Goal: Task Accomplishment & Management: Complete application form

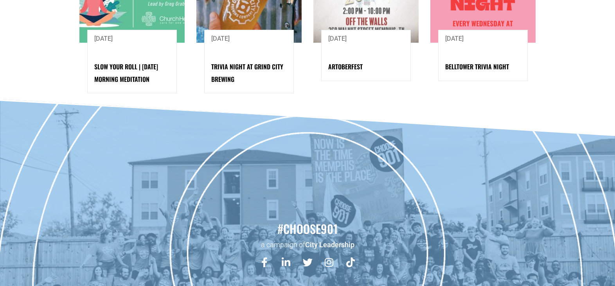
scroll to position [1147, 0]
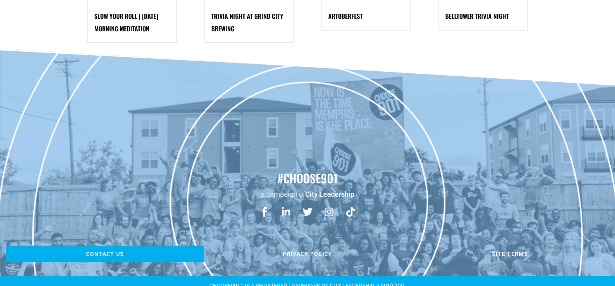
click at [113, 251] on span "Contact us" at bounding box center [105, 253] width 38 height 5
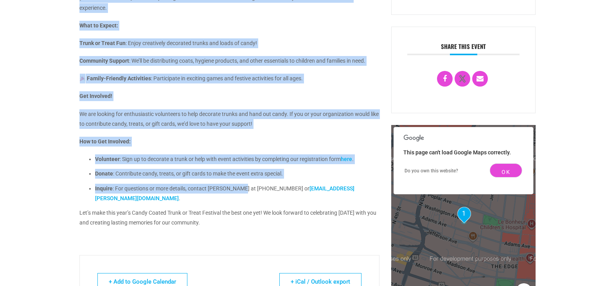
scroll to position [559, 0]
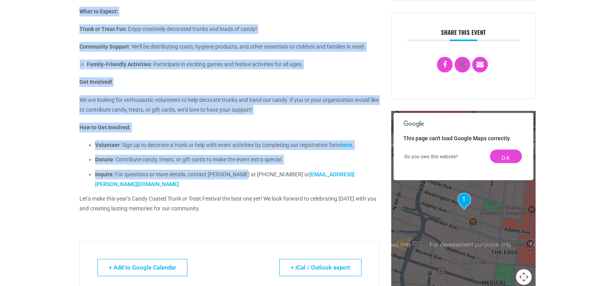
drag, startPoint x: 77, startPoint y: 61, endPoint x: 263, endPoint y: 209, distance: 237.6
drag, startPoint x: 263, startPoint y: 209, endPoint x: 231, endPoint y: 197, distance: 34.1
copy div "The Juvenile Court of Memphis & Shelby County is excited to host our 3rd Annual…"
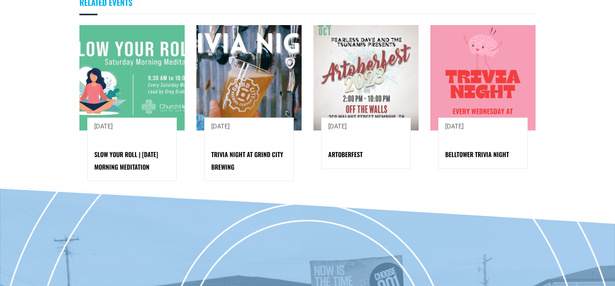
scroll to position [1147, 0]
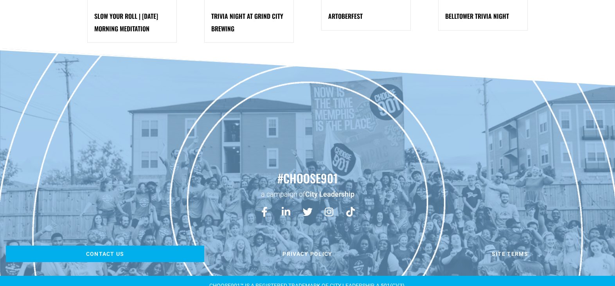
click at [108, 251] on span "Contact us" at bounding box center [105, 253] width 38 height 5
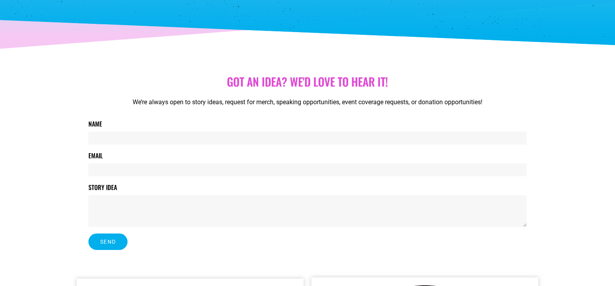
scroll to position [117, 0]
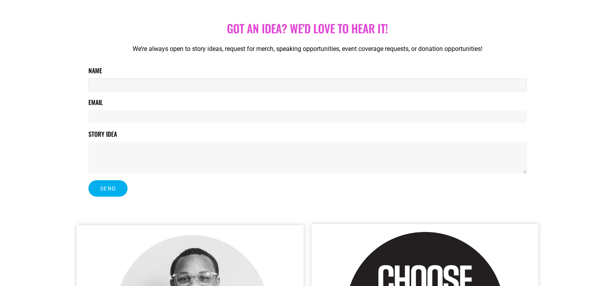
click at [252, 88] on input "Name" at bounding box center [307, 84] width 438 height 13
type input "Jasmine Newsom"
type input "jasmine.newsom@shelbycountytn.gov"
click at [159, 90] on input "Jasmine Newsom" at bounding box center [307, 84] width 438 height 13
type input "Jasmine Newsom"
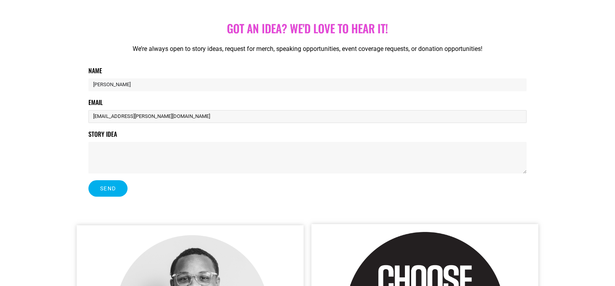
click at [251, 117] on input "jasmine.newsom@shelbycountytn.gov" at bounding box center [307, 116] width 438 height 13
click at [240, 118] on input "jasmine.newsom@shelbycountytn.gov" at bounding box center [307, 116] width 438 height 13
type input "jasmine.newsom@shelbycountytn.gov"
click at [274, 159] on textarea "Story Idea" at bounding box center [307, 158] width 438 height 32
click at [152, 152] on textarea "Story Idea" at bounding box center [307, 158] width 438 height 32
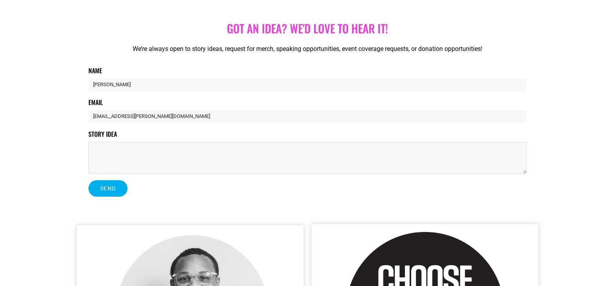
paste textarea "Greetings Community Partner, The Juvenile Court of Memphis & Shelby County is t…"
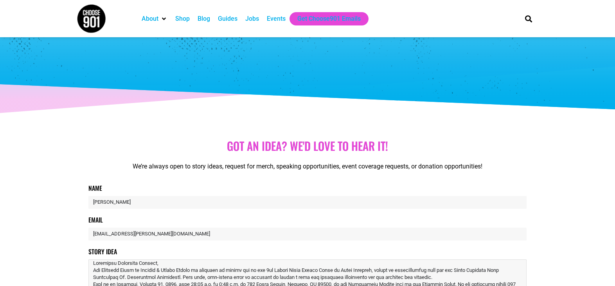
scroll to position [0, 0]
drag, startPoint x: 159, startPoint y: 264, endPoint x: 115, endPoint y: 260, distance: 43.3
click at [115, 260] on textarea "Story Idea" at bounding box center [307, 275] width 438 height 32
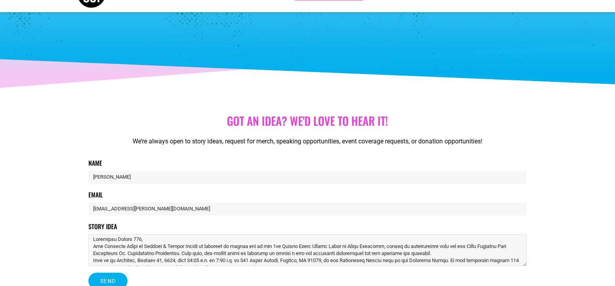
scroll to position [39, 0]
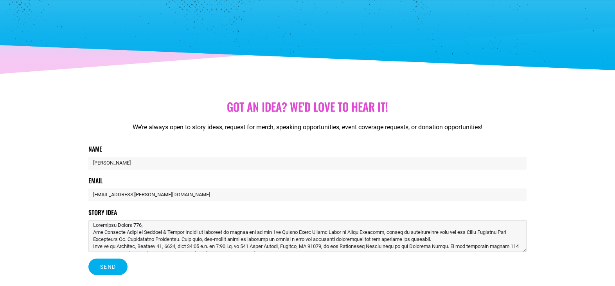
type textarea "Greetings Choose 901, The Juvenile Court of Memphis & Shelby County is thrilled…"
click at [527, 242] on div "Got aN idea? we'd love to hear it! We’re always open to story ideas, request fo…" at bounding box center [308, 187] width 446 height 183
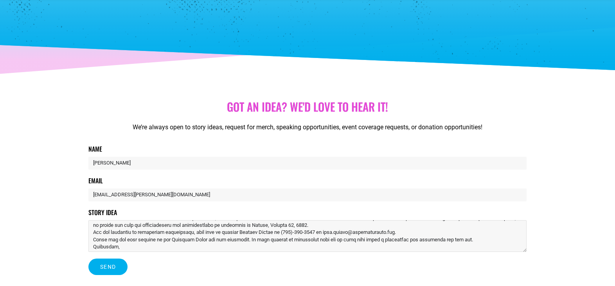
scroll to position [64, 0]
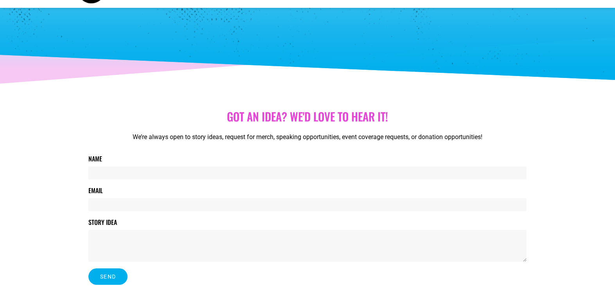
scroll to position [78, 0]
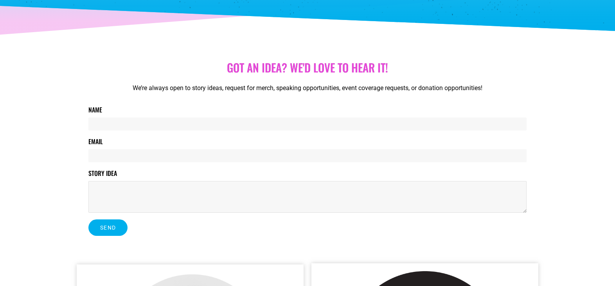
click at [141, 195] on textarea "Story Idea" at bounding box center [307, 197] width 438 height 32
paste textarea "Juvenile Court of Memphis & Shelby County Hosts 4th Annual Candy Coated Trunk o…"
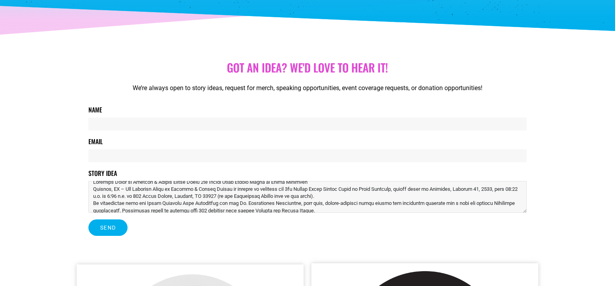
scroll to position [0, 0]
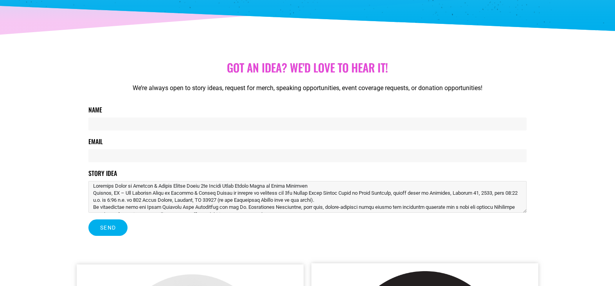
type textarea "Juvenile Court of Memphis & Shelby County Hosts 4th Annual Candy Coated Trunk o…"
click at [120, 129] on input "Name" at bounding box center [307, 123] width 438 height 13
type input "[PERSON_NAME]"
type input "jasmine.newsom@shelbycountytn.gov"
type input "Jasmine Newsom"
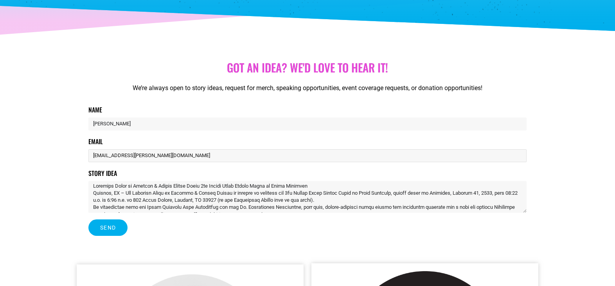
drag, startPoint x: 295, startPoint y: 151, endPoint x: 278, endPoint y: 159, distance: 18.4
click at [295, 151] on input "jasmine.newsom@shelbycountytn.gov" at bounding box center [307, 155] width 438 height 13
type input "jasmine.newsom@shelbycountytn.gov"
click at [106, 229] on span "Send" at bounding box center [108, 227] width 16 height 5
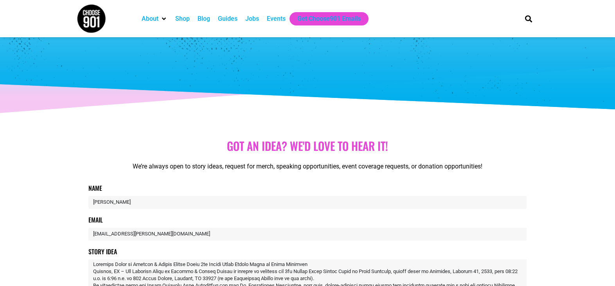
click at [277, 20] on div "Events" at bounding box center [276, 18] width 19 height 9
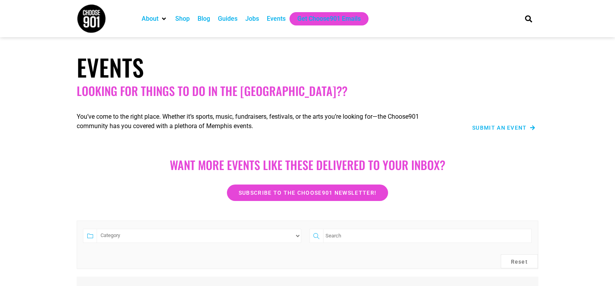
click at [509, 129] on span "Submit an Event" at bounding box center [500, 127] width 55 height 5
click at [508, 128] on span "Submit an Event" at bounding box center [500, 127] width 55 height 5
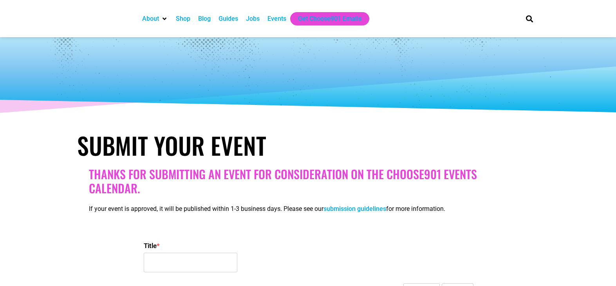
select select
click at [155, 215] on div "If your event is approved, it will be published within 1-3 business days. Pleas…" at bounding box center [308, 210] width 438 height 25
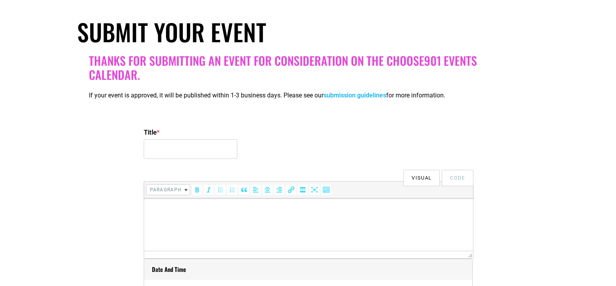
scroll to position [157, 0]
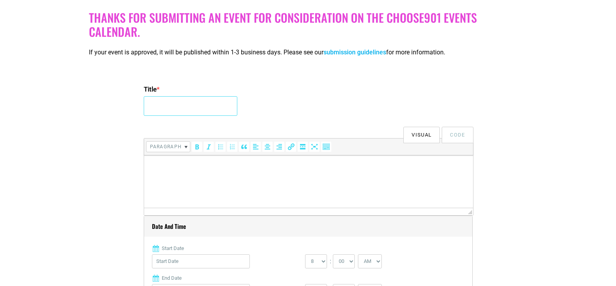
click at [187, 110] on input "Title *" at bounding box center [191, 106] width 94 height 20
type input "j"
click at [219, 177] on html at bounding box center [308, 166] width 329 height 22
drag, startPoint x: 150, startPoint y: 105, endPoint x: 381, endPoint y: 132, distance: 232.2
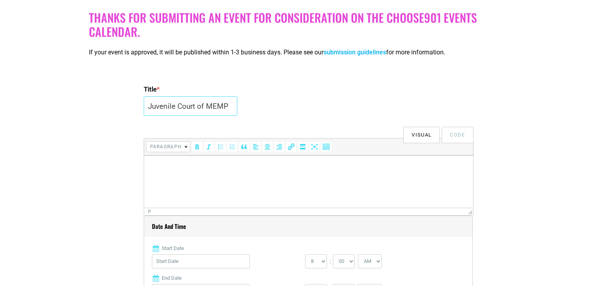
type input "J"
type input "Juvenile Court of Memphis & Shelby County Hosts 4th Annual Candy Coated Trunk o…"
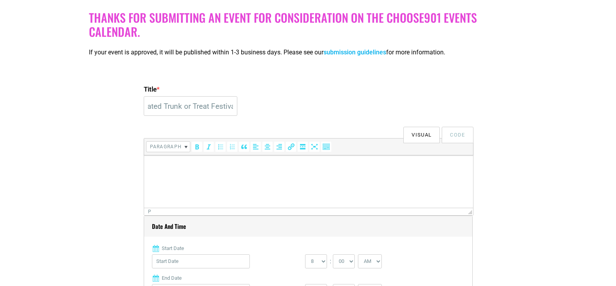
scroll to position [0, 0]
drag, startPoint x: 327, startPoint y: 175, endPoint x: 244, endPoint y: 171, distance: 83.1
click at [326, 175] on html at bounding box center [308, 166] width 329 height 22
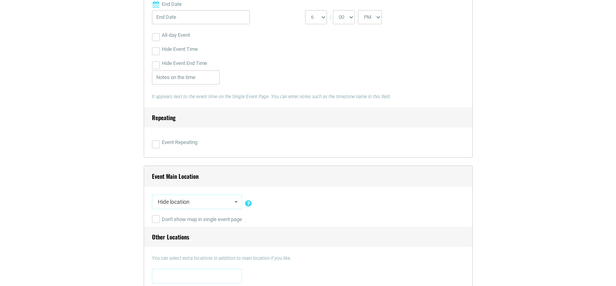
scroll to position [352, 0]
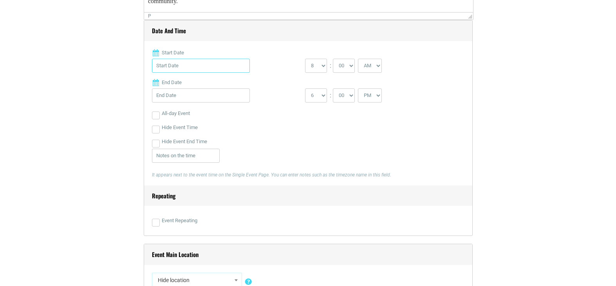
click at [178, 70] on input "Start Date" at bounding box center [201, 66] width 98 height 14
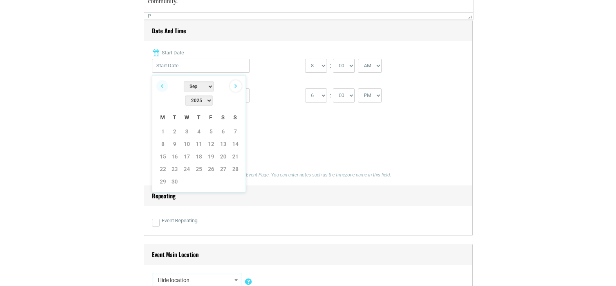
click at [240, 86] on link "Next" at bounding box center [236, 86] width 12 height 12
click at [225, 163] on link "25" at bounding box center [223, 169] width 12 height 12
type input "[DATE]"
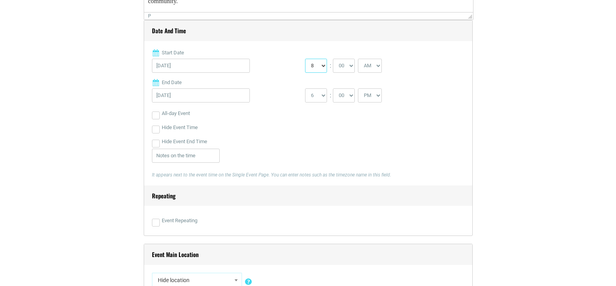
click at [319, 66] on select "0 1 2 3 4 5 6 7 8 9 10 11 12" at bounding box center [316, 66] width 22 height 14
select select "11"
click at [305, 59] on select "0 1 2 3 4 5 6 7 8 9 10 11 12" at bounding box center [316, 66] width 22 height 14
click at [321, 97] on select "1 2 3 4 5 6 7 8 9 10 11 12" at bounding box center [316, 95] width 22 height 14
select select "3"
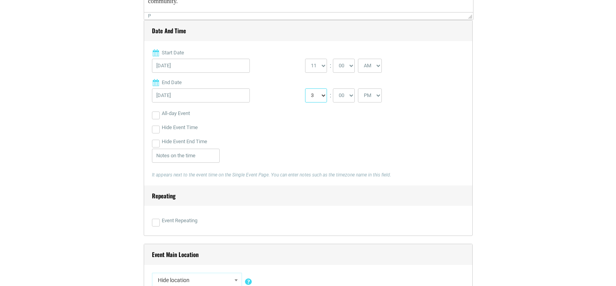
click at [305, 89] on select "1 2 3 4 5 6 7 8 9 10 11 12" at bounding box center [316, 95] width 22 height 14
click at [328, 133] on div "Hide Event Time" at bounding box center [308, 128] width 312 height 14
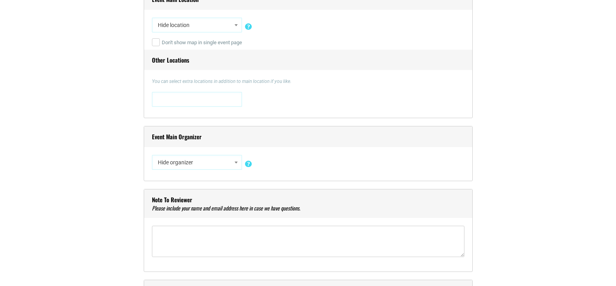
scroll to position [626, 0]
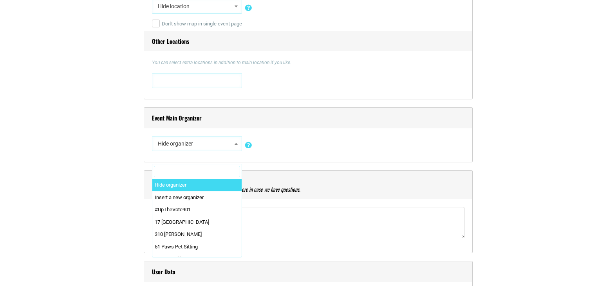
click at [229, 145] on span "Hide organizer" at bounding box center [197, 144] width 85 height 14
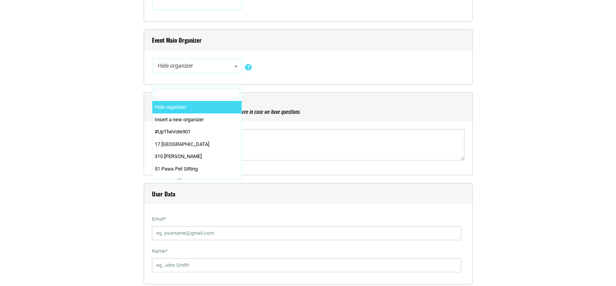
scroll to position [705, 0]
click at [186, 95] on input "Search" at bounding box center [197, 94] width 86 height 12
type input "j"
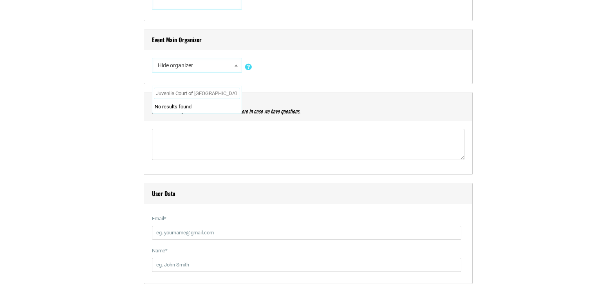
type input "Juvenile Court of [GEOGRAPHIC_DATA]"
click at [382, 75] on div "Hide organizer Insert a new organizer #UpTheVote901 17 [GEOGRAPHIC_DATA] 310 [P…" at bounding box center [308, 67] width 312 height 18
click at [169, 142] on textarea"] at bounding box center [308, 144] width 312 height 31
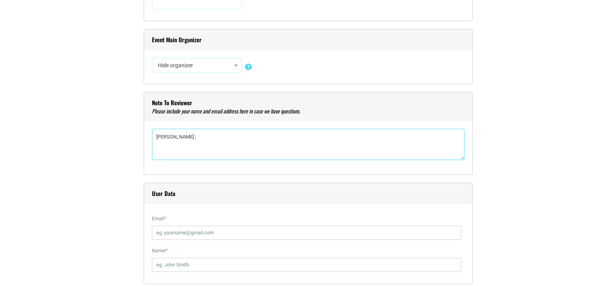
drag, startPoint x: 203, startPoint y: 143, endPoint x: 147, endPoint y: 120, distance: 60.1
click at [147, 120] on div "Note to reviewer [PERSON_NAME] ;" at bounding box center [308, 133] width 329 height 83
paste textarea"] "Phone: [PHONE_NUMBER] Email: [DOMAIN_NAME][EMAIL_ADDRESS][DOMAIN_NAME]"
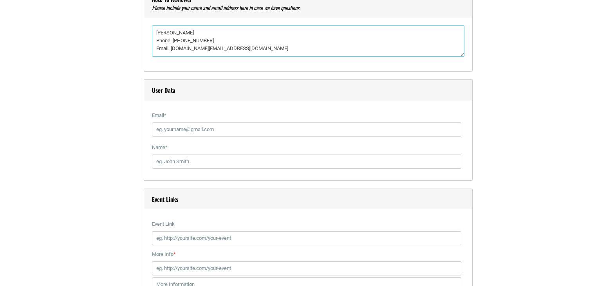
scroll to position [822, 0]
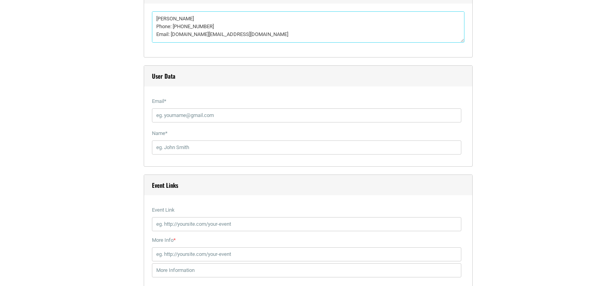
type textarea"] "[PERSON_NAME] Phone: [PHONE_NUMBER] Email: [DOMAIN_NAME][EMAIL_ADDRESS][DOMAIN_…"
click at [183, 115] on input "Email *" at bounding box center [306, 115] width 309 height 14
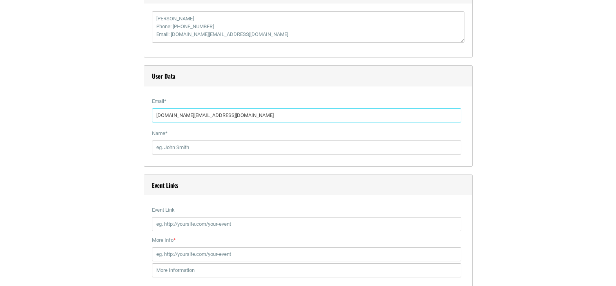
type input "[DOMAIN_NAME][EMAIL_ADDRESS][DOMAIN_NAME]"
click at [239, 158] on div "Name *" at bounding box center [308, 142] width 312 height 32
type input "j"
type input "[PERSON_NAME]"
click at [587, 107] on section "Title * Juvenile Court of Memphis & Shelby County Hosts 4th Annual Candy Coated…" at bounding box center [308, 140] width 616 height 1487
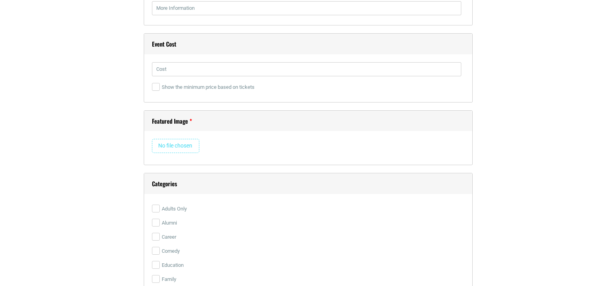
scroll to position [1096, 0]
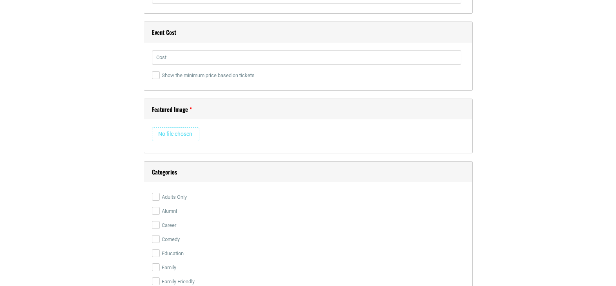
drag, startPoint x: 199, startPoint y: 65, endPoint x: 204, endPoint y: 59, distance: 7.6
click at [199, 65] on div at bounding box center [308, 60] width 312 height 18
click at [204, 59] on input "text" at bounding box center [306, 58] width 309 height 14
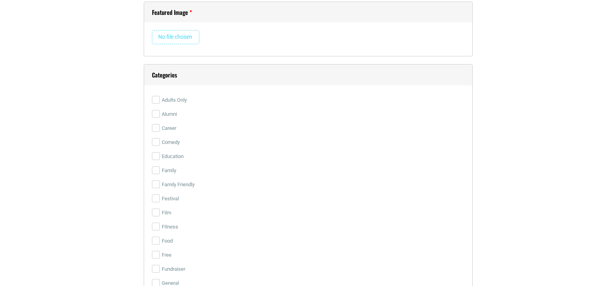
scroll to position [1198, 0]
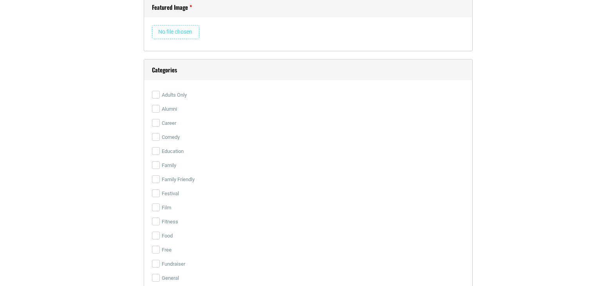
type input "FREE"
click at [184, 35] on input "file" at bounding box center [175, 32] width 47 height 14
type input "C:\fakepath\Candy Coated TrunkOrTreat Flyer_FINAL_edited.png"
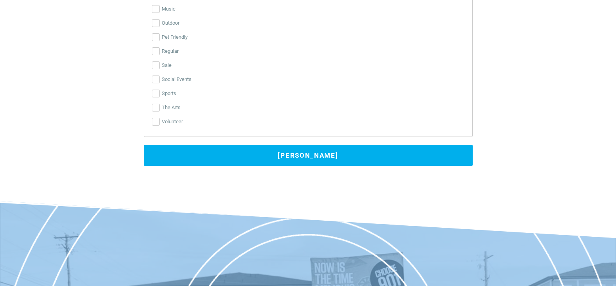
scroll to position [1918, 0]
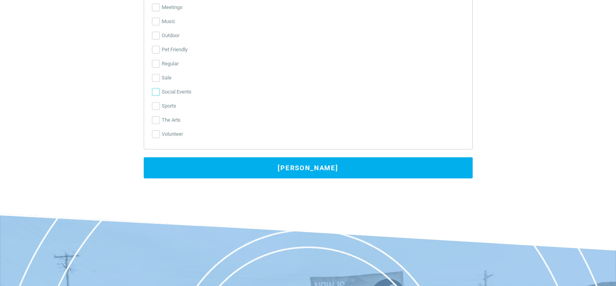
click at [157, 92] on input "Social Events" at bounding box center [156, 92] width 8 height 8
checkbox input "true"
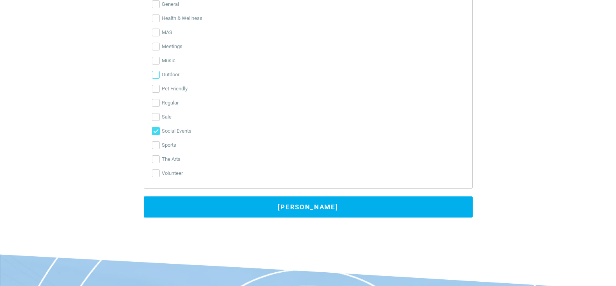
click at [154, 79] on input "Outdoor" at bounding box center [156, 75] width 8 height 8
checkbox input "true"
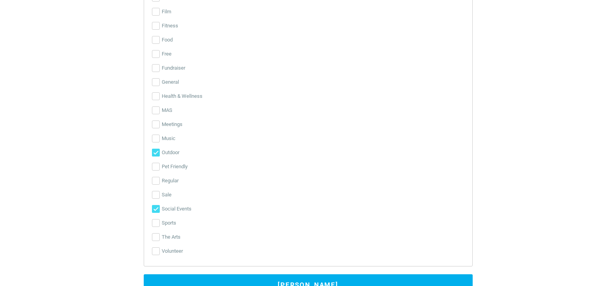
scroll to position [1801, 0]
click at [157, 78] on label "General" at bounding box center [308, 83] width 312 height 14
click at [157, 79] on input "General" at bounding box center [156, 83] width 8 height 8
checkbox input "true"
click at [153, 55] on input "Free" at bounding box center [156, 55] width 8 height 8
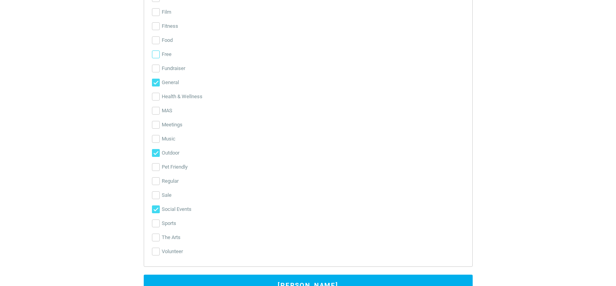
checkbox input "true"
click at [156, 42] on input "Food" at bounding box center [156, 40] width 8 height 8
checkbox input "true"
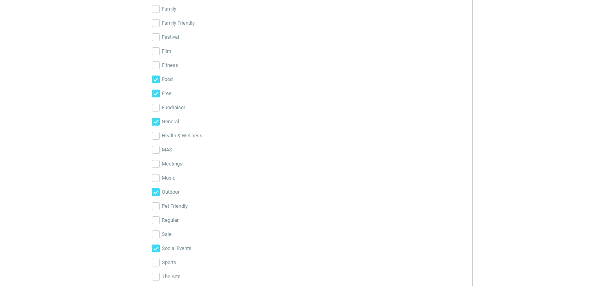
scroll to position [1723, 0]
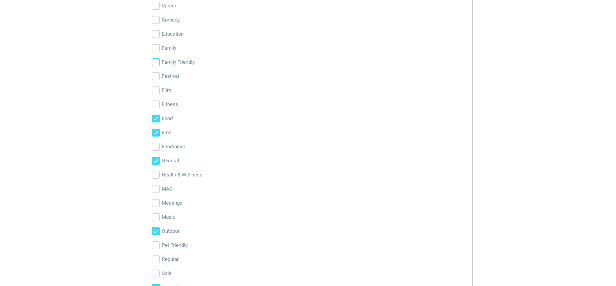
click at [155, 59] on input "Family Friendly" at bounding box center [156, 62] width 8 height 8
checkbox input "true"
click at [158, 47] on input "Family" at bounding box center [156, 48] width 8 height 8
checkbox input "true"
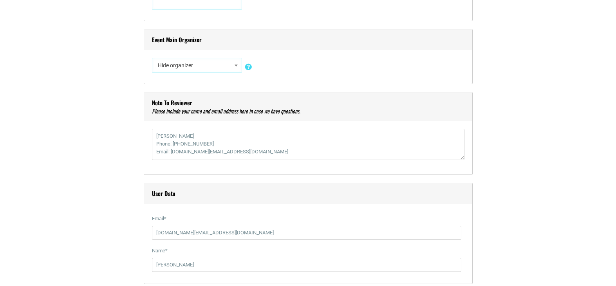
scroll to position [666, 0]
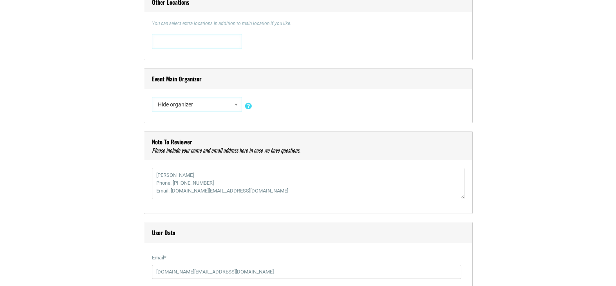
click at [236, 110] on span at bounding box center [236, 104] width 8 height 10
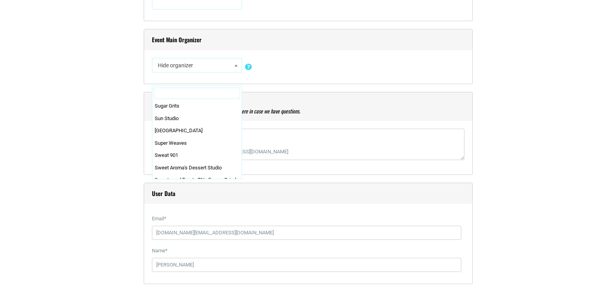
scroll to position [18068, 0]
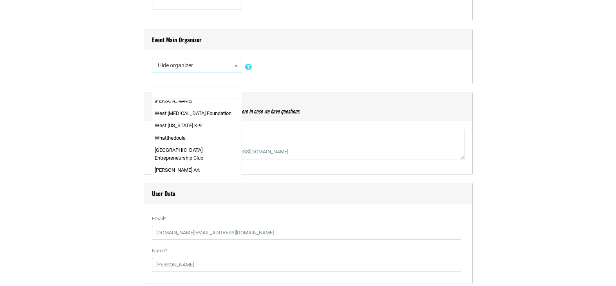
click at [287, 75] on div "Hide organizer Insert a new organizer #UpTheVote901 17 [GEOGRAPHIC_DATA] 310 [P…" at bounding box center [308, 67] width 312 height 18
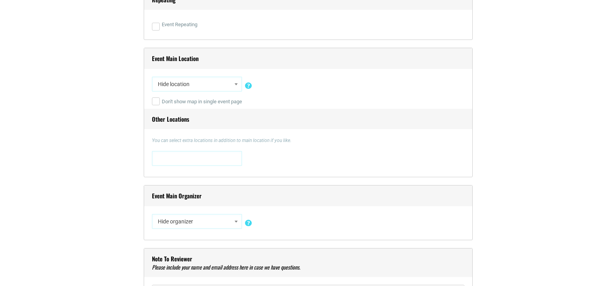
scroll to position [548, 0]
click at [233, 86] on span at bounding box center [236, 84] width 8 height 10
click at [194, 83] on span "Hide location" at bounding box center [197, 85] width 85 height 14
click at [186, 89] on span "Hide location" at bounding box center [197, 85] width 85 height 14
type input "[STREET_ADDRESS][PERSON_NAME]"
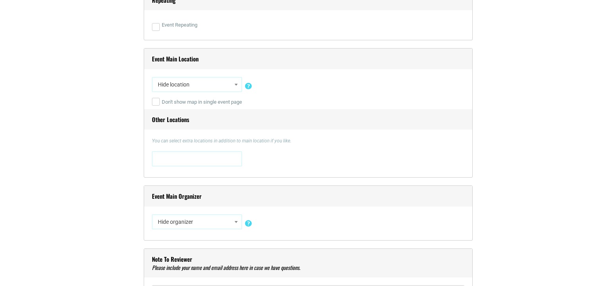
click at [332, 82] on div "Hide location Insert a new location 0 [STREET_ADDRESS][US_STATE] [STREET_ADDRES…" at bounding box center [308, 86] width 312 height 18
click at [178, 158] on span at bounding box center [197, 158] width 85 height 13
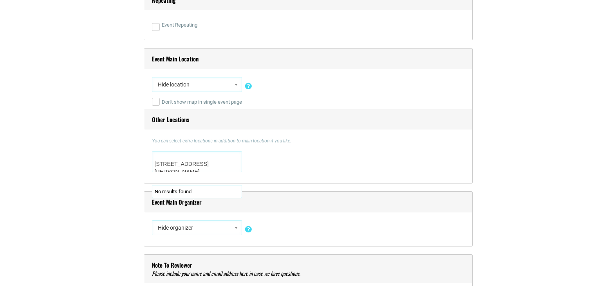
scroll to position [3, 0]
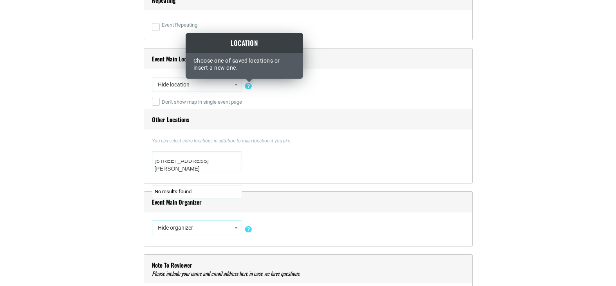
type textarea "[STREET_ADDRESS][PERSON_NAME]"
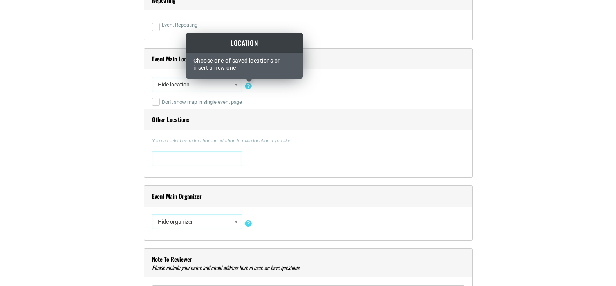
click at [246, 81] on icon at bounding box center [248, 83] width 9 height 7
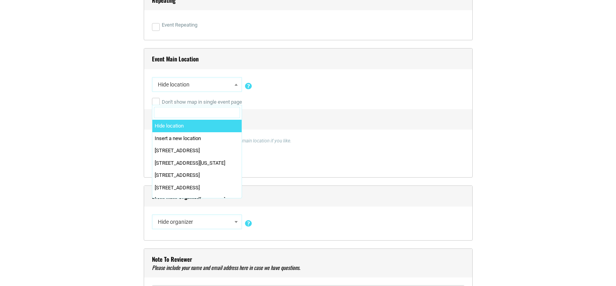
click at [238, 86] on span at bounding box center [236, 84] width 8 height 10
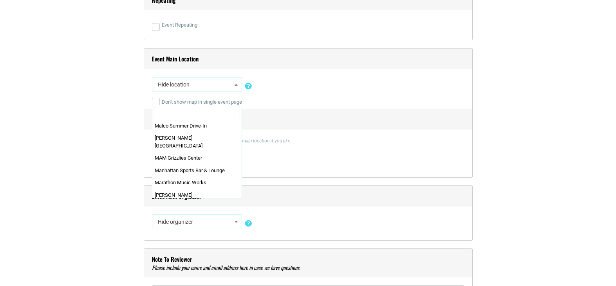
scroll to position [17803, 0]
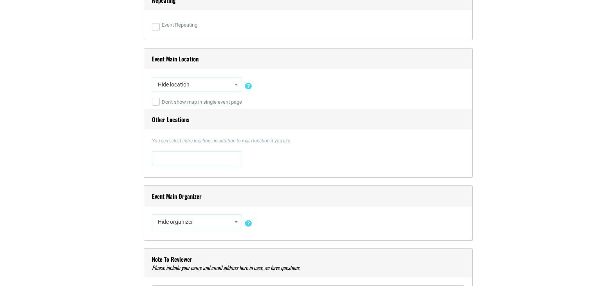
click at [386, 113] on h4 "Other Locations" at bounding box center [308, 119] width 328 height 21
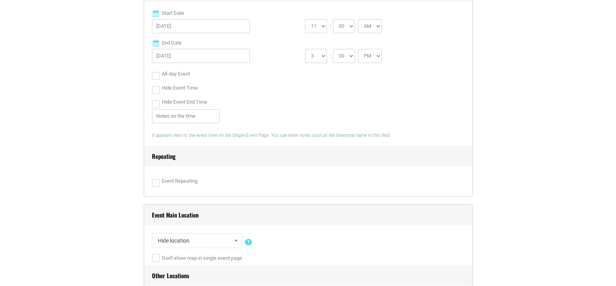
scroll to position [392, 0]
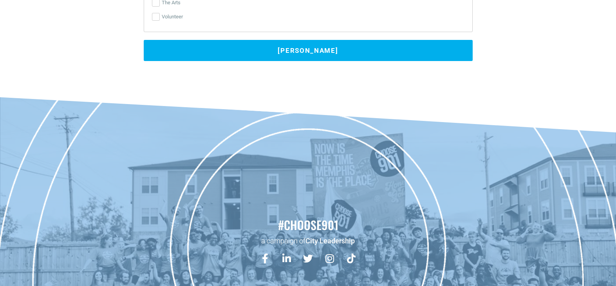
click at [330, 55] on button "[PERSON_NAME]" at bounding box center [308, 50] width 329 height 21
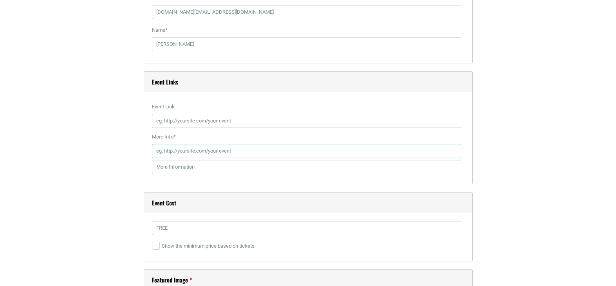
scroll to position [934, 0]
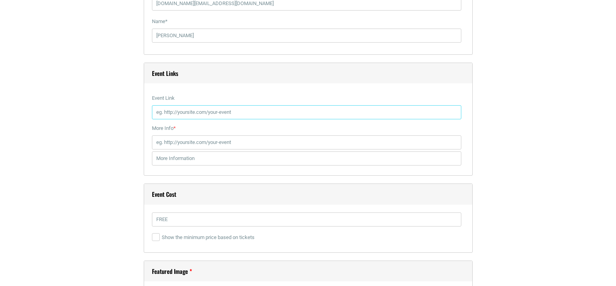
click at [195, 116] on input "Event Link" at bounding box center [306, 112] width 309 height 14
click at [520, 175] on div "Title * Juvenile Court of Memphis & Shelby County Hosts 4th Annual Candy Coated…" at bounding box center [308, 232] width 462 height 1886
click at [199, 108] on input "Event Link" at bounding box center [306, 112] width 309 height 14
click at [215, 135] on label "More Info *" at bounding box center [306, 128] width 309 height 14
click at [215, 135] on input "More Info *" at bounding box center [306, 142] width 309 height 14
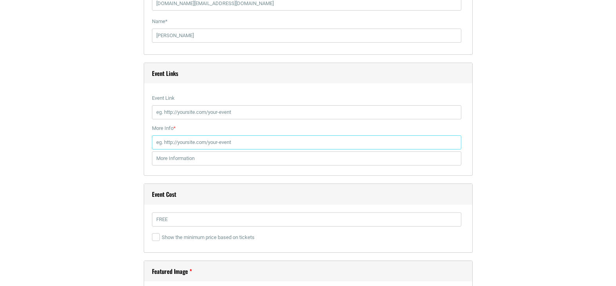
paste input "[URL][DOMAIN_NAME]"
type input "[URL][DOMAIN_NAME]"
click at [294, 131] on label "More Info *" at bounding box center [306, 128] width 309 height 14
click at [294, 135] on input "[URL][DOMAIN_NAME]" at bounding box center [306, 142] width 309 height 14
click at [241, 139] on input "[URL][DOMAIN_NAME]" at bounding box center [306, 142] width 309 height 14
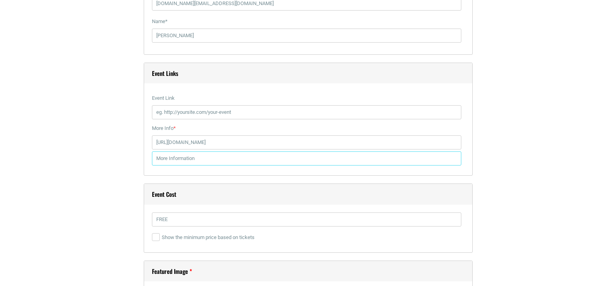
click at [191, 162] on input "text" at bounding box center [306, 159] width 309 height 14
click at [238, 113] on input "Event Link" at bounding box center [306, 112] width 309 height 14
click at [238, 114] on input "Event Link" at bounding box center [306, 112] width 309 height 14
paste input "[URL][DOMAIN_NAME]"
type input "[URL][DOMAIN_NAME]"
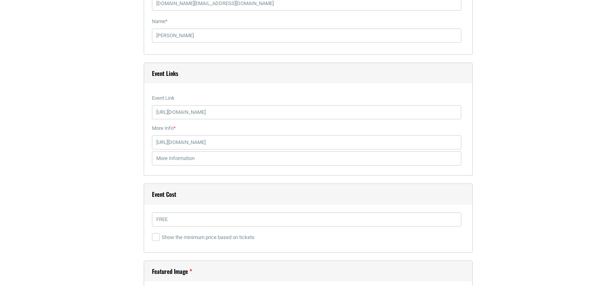
click at [538, 123] on div "Title * Juvenile Court of Memphis & Shelby County Hosts 4th Annual Candy Coated…" at bounding box center [308, 232] width 462 height 1886
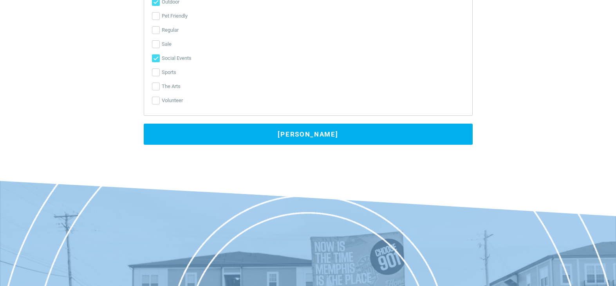
click at [321, 138] on button "[PERSON_NAME]" at bounding box center [308, 134] width 329 height 21
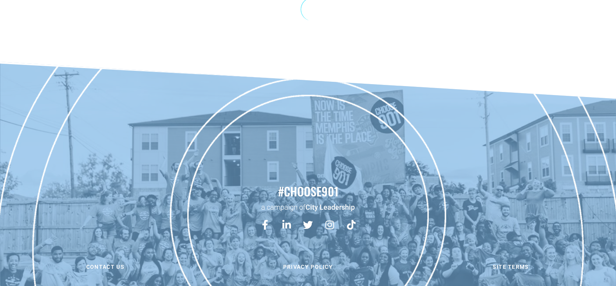
scroll to position [0, 0]
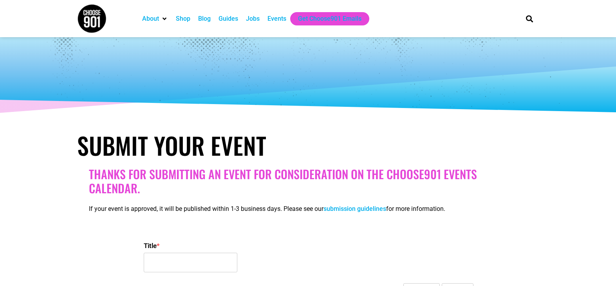
select select
